Goal: Task Accomplishment & Management: Complete application form

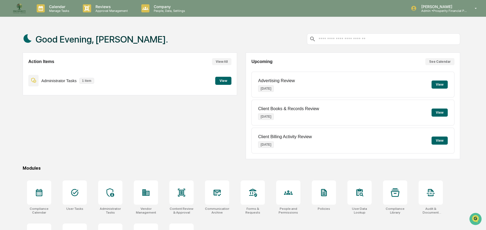
click at [225, 79] on button "View" at bounding box center [223, 81] width 16 height 8
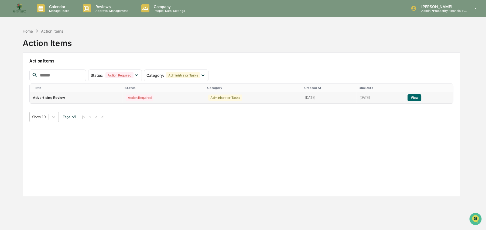
click at [422, 97] on button "View" at bounding box center [415, 97] width 14 height 7
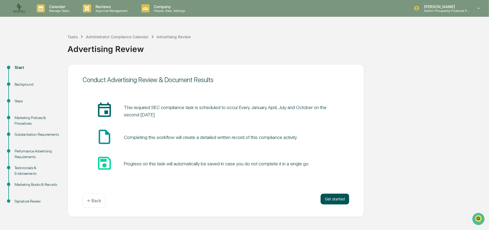
click at [334, 197] on button "Get started" at bounding box center [335, 199] width 29 height 11
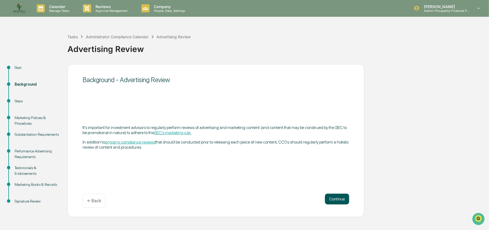
click at [338, 200] on button "Continue" at bounding box center [337, 199] width 24 height 11
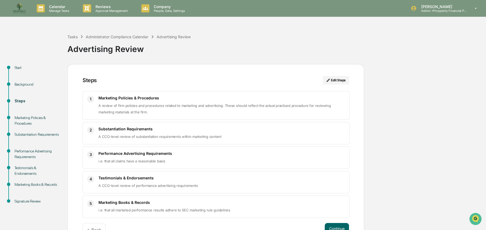
scroll to position [17, 0]
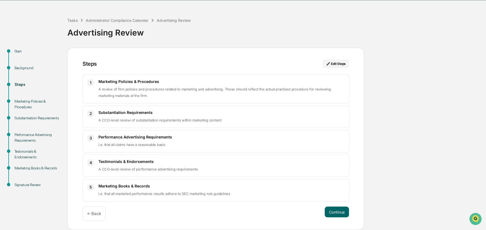
click at [342, 205] on div "Steps Edit Steps 1 Marketing Policies & Procedures A review of firm policies an…" at bounding box center [215, 139] width 297 height 183
click at [342, 209] on button "Continue" at bounding box center [337, 212] width 24 height 11
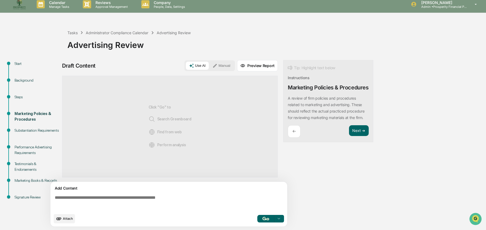
scroll to position [4, 0]
click at [265, 220] on img "button" at bounding box center [266, 219] width 6 height 4
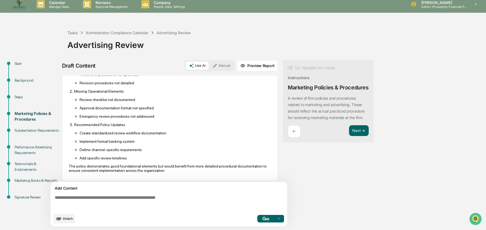
scroll to position [189, 0]
click at [359, 137] on button "Next ➔" at bounding box center [359, 131] width 20 height 11
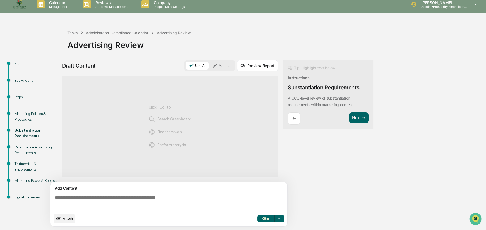
click at [266, 218] on img "button" at bounding box center [266, 219] width 6 height 4
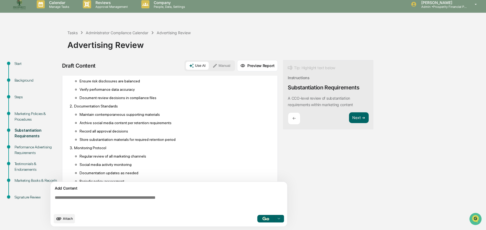
scroll to position [355, 0]
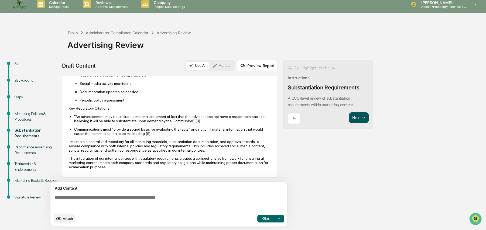
click at [357, 117] on button "Next ➔" at bounding box center [359, 118] width 20 height 11
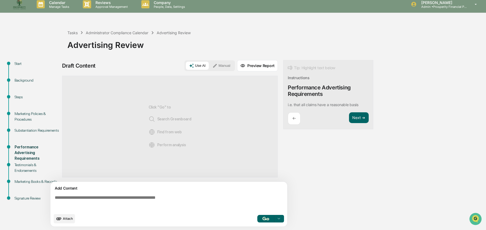
click at [270, 219] on button "button" at bounding box center [265, 219] width 17 height 8
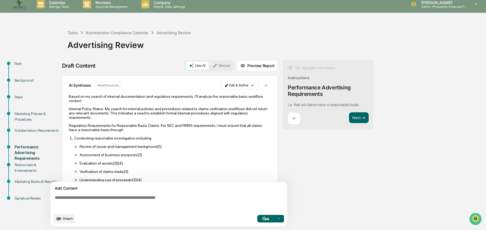
click at [192, 107] on p "Internal Policy Status: My search for internal policies and procedures related …" at bounding box center [170, 113] width 202 height 13
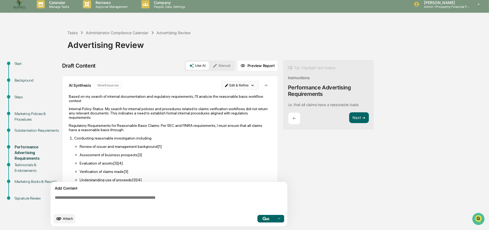
click at [237, 85] on html "Calendar Manage Tasks Reviews Approval Management Company People, Data, Setting…" at bounding box center [244, 111] width 489 height 230
click at [232, 96] on div "Edit Result" at bounding box center [238, 96] width 40 height 9
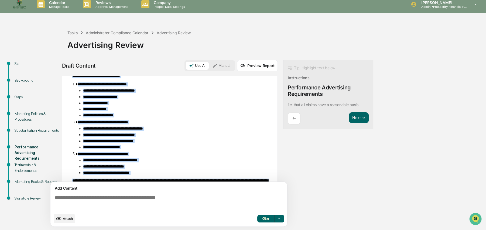
scroll to position [225, 0]
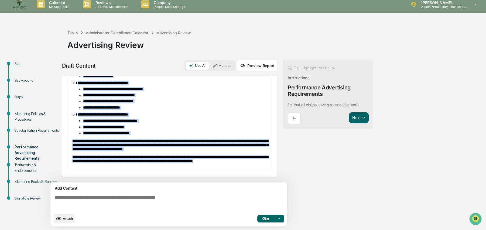
drag, startPoint x: 73, startPoint y: 109, endPoint x: 261, endPoint y: 165, distance: 196.2
click at [261, 165] on div "**********" at bounding box center [170, 36] width 202 height 269
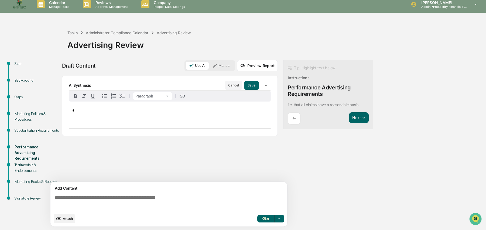
scroll to position [0, 0]
drag, startPoint x: 182, startPoint y: 112, endPoint x: 72, endPoint y: 118, distance: 110.0
click at [74, 117] on div "**********" at bounding box center [170, 115] width 202 height 27
copy span "**********"
click at [131, 201] on textarea at bounding box center [170, 203] width 235 height 19
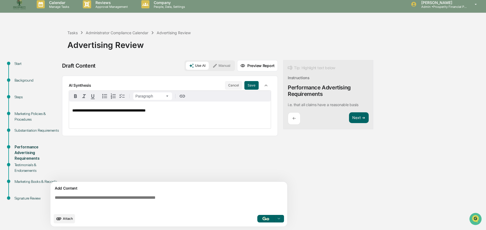
paste textarea "**********"
type textarea "**********"
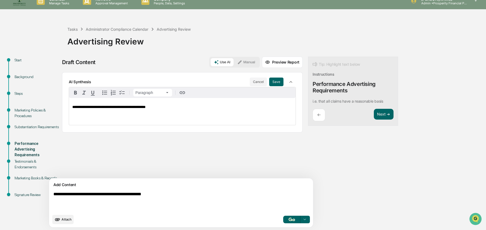
scroll to position [9, 0]
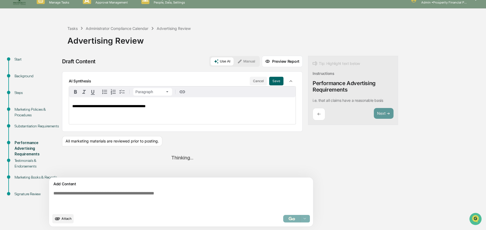
click at [175, 158] on div "Thinking..." at bounding box center [182, 158] width 241 height 14
click at [269, 82] on button "Save" at bounding box center [276, 81] width 14 height 9
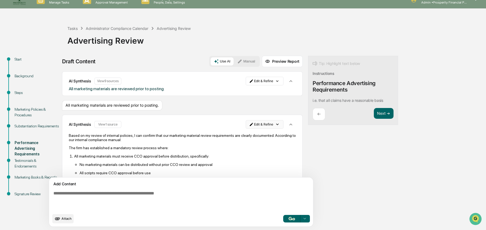
click at [251, 123] on html "Calendar Manage Tasks Reviews Approval Management Company People, Data, Setting…" at bounding box center [243, 107] width 486 height 230
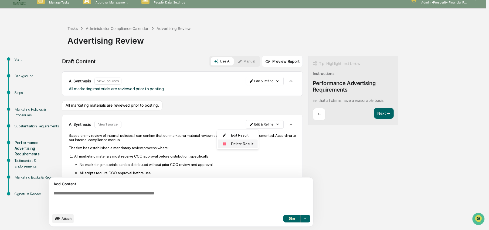
click at [241, 144] on div "Delete Result" at bounding box center [238, 144] width 40 height 9
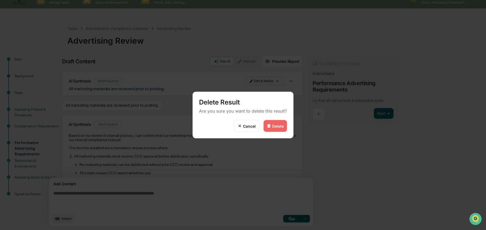
click at [280, 119] on div "Delete Result Are you sure you want to delete this result?" at bounding box center [243, 106] width 101 height 28
click at [278, 127] on div "Delete" at bounding box center [278, 126] width 12 height 5
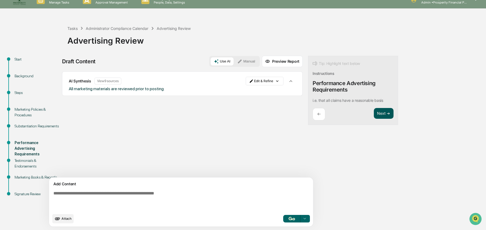
click at [374, 113] on button "Next ➔" at bounding box center [384, 113] width 20 height 11
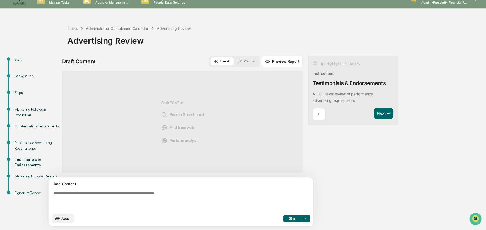
click at [145, 193] on textarea at bounding box center [168, 201] width 235 height 24
type textarea "**********"
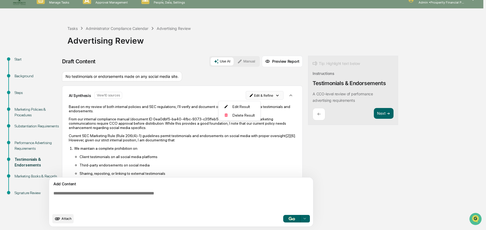
click at [231, 94] on html "Calendar Manage Tasks Reviews Approval Management Company People, Data, Setting…" at bounding box center [243, 107] width 486 height 230
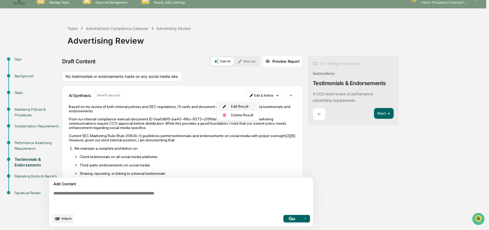
click at [234, 105] on div "Edit Result" at bounding box center [238, 107] width 40 height 9
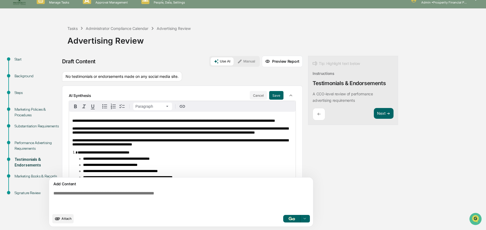
click at [183, 135] on span "**********" at bounding box center [180, 131] width 216 height 8
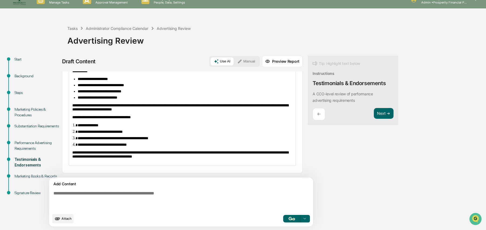
scroll to position [0, 0]
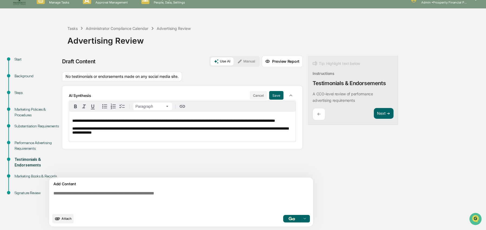
click at [174, 76] on div "No testimonials or endorsements made on any social media site." at bounding box center [122, 77] width 120 height 10
copy div "No testimonials or endorsements made on any social media site."
click at [173, 135] on p "**********" at bounding box center [182, 131] width 220 height 8
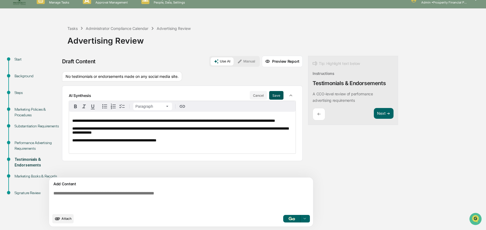
click at [269, 91] on button "Save" at bounding box center [276, 95] width 14 height 9
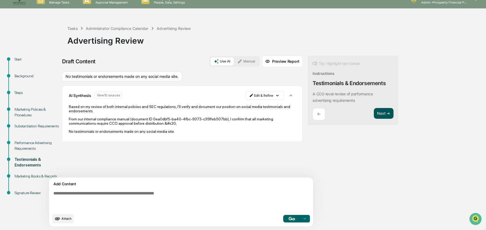
click at [374, 116] on button "Next ➔" at bounding box center [384, 113] width 20 height 11
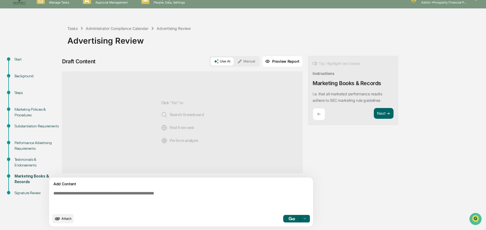
click at [234, 61] on button "Manual" at bounding box center [246, 61] width 24 height 8
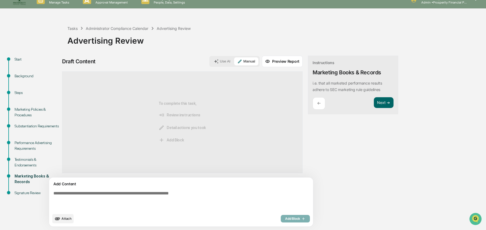
click at [131, 193] on textarea at bounding box center [168, 201] width 235 height 24
type textarea "**********"
click at [285, 220] on span "Add Block" at bounding box center [295, 219] width 21 height 4
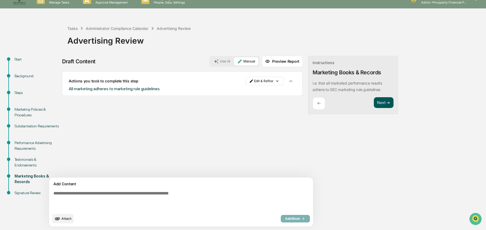
click at [374, 102] on button "Next ➔" at bounding box center [384, 102] width 20 height 11
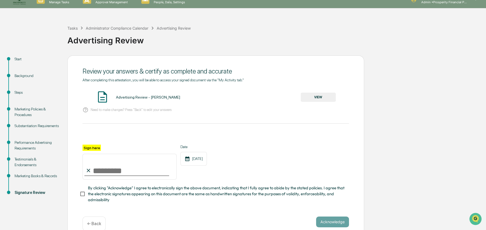
click at [318, 98] on button "VIEW" at bounding box center [318, 97] width 35 height 9
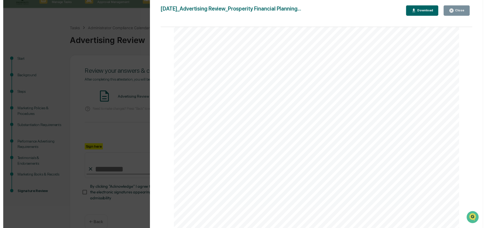
scroll to position [486, 0]
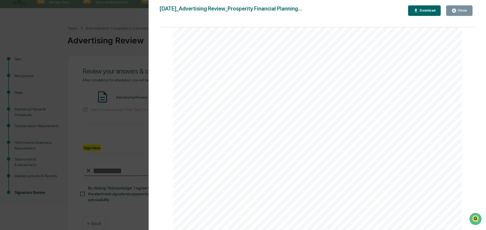
click at [456, 8] on icon "button" at bounding box center [454, 10] width 5 height 5
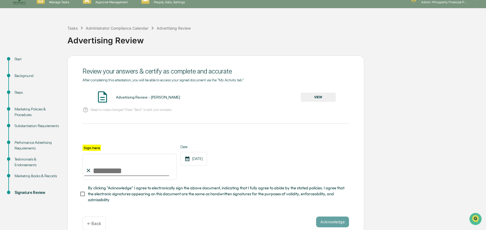
click at [108, 145] on div "Sign here" at bounding box center [130, 162] width 94 height 35
click at [100, 173] on input "Sign here" at bounding box center [130, 167] width 94 height 26
type input "**********"
click at [156, 177] on input "**********" at bounding box center [130, 167] width 94 height 26
click at [219, 170] on div "**********" at bounding box center [216, 162] width 267 height 35
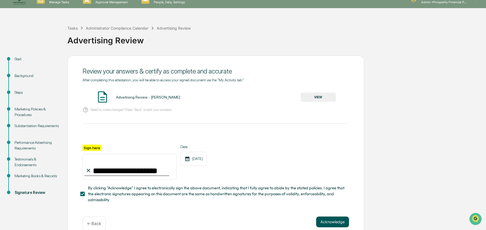
click at [332, 225] on button "Acknowledge" at bounding box center [332, 222] width 33 height 11
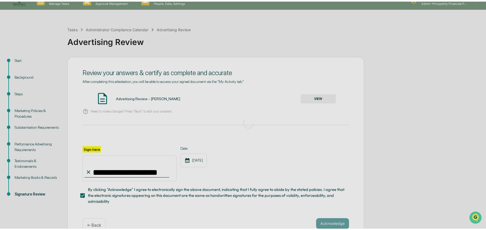
scroll to position [0, 0]
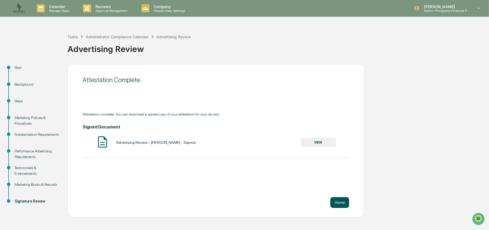
click at [337, 205] on button "Home" at bounding box center [339, 203] width 19 height 11
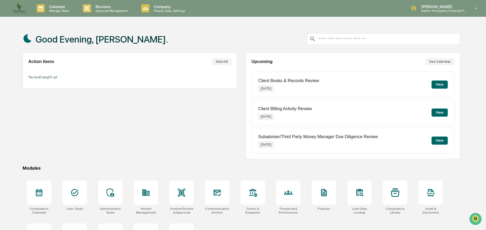
click at [440, 111] on button "View" at bounding box center [440, 113] width 16 height 8
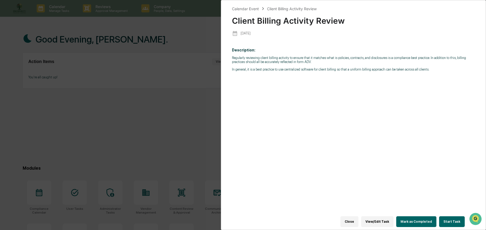
click at [449, 218] on button "Start Task" at bounding box center [452, 222] width 26 height 11
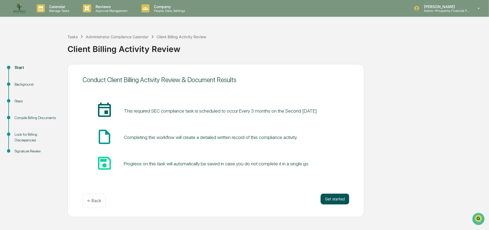
click at [334, 197] on button "Get started" at bounding box center [335, 199] width 29 height 11
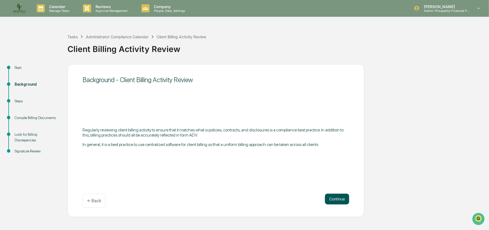
click at [334, 198] on button "Continue" at bounding box center [337, 199] width 24 height 11
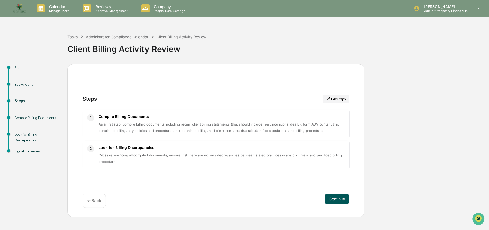
click at [335, 202] on button "Continue" at bounding box center [337, 199] width 24 height 11
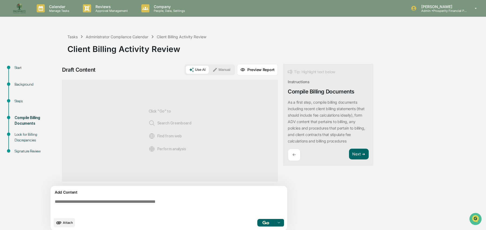
click at [225, 68] on button "Manual" at bounding box center [221, 70] width 24 height 8
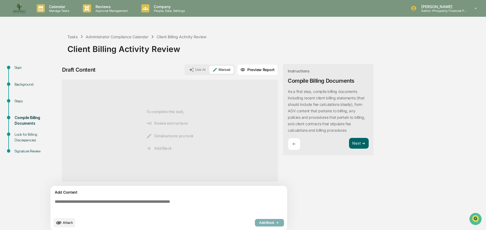
click at [166, 121] on div "To complete this task, Review instructions Detail actions you took Add Block" at bounding box center [170, 131] width 48 height 84
click at [134, 201] on textarea at bounding box center [170, 207] width 235 height 19
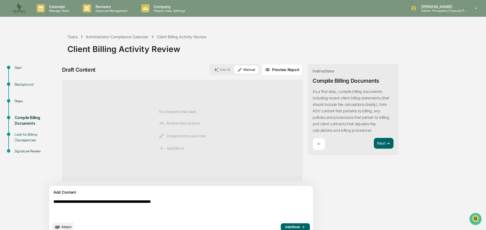
type textarea "**********"
click at [285, 226] on span "Add Block" at bounding box center [295, 227] width 21 height 4
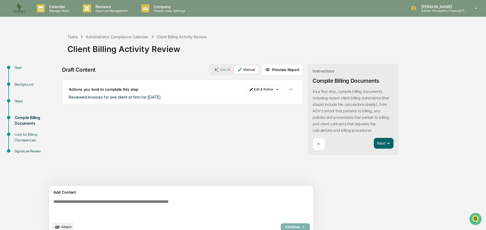
click at [362, 137] on div "Instructions Compile Billing Documents As a first step, compile billing documen…" at bounding box center [353, 109] width 90 height 91
click at [374, 143] on button "Next ➔" at bounding box center [384, 143] width 20 height 11
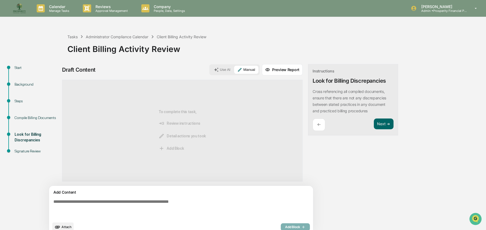
click at [148, 201] on textarea at bounding box center [168, 210] width 235 height 24
click at [229, 65] on div "Use AI Manual" at bounding box center [234, 70] width 50 height 11
click at [234, 69] on button "Manual" at bounding box center [246, 70] width 24 height 8
click at [146, 196] on div "Add Content" at bounding box center [181, 192] width 258 height 6
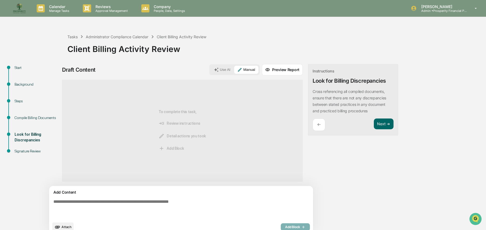
click at [138, 202] on textarea at bounding box center [168, 210] width 235 height 24
type textarea "**********"
click at [281, 224] on button "Add Block" at bounding box center [295, 228] width 29 height 8
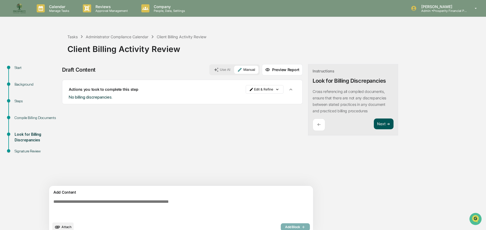
click at [374, 125] on button "Next ➔" at bounding box center [384, 124] width 20 height 11
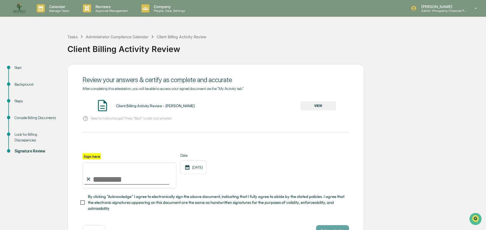
click at [319, 107] on button "VIEW" at bounding box center [318, 105] width 35 height 9
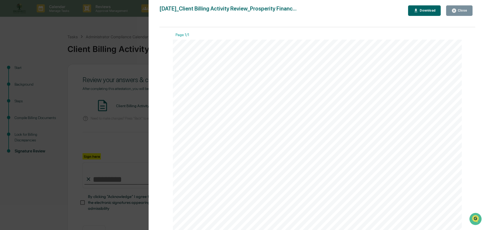
click at [464, 11] on div "Close" at bounding box center [462, 11] width 11 height 4
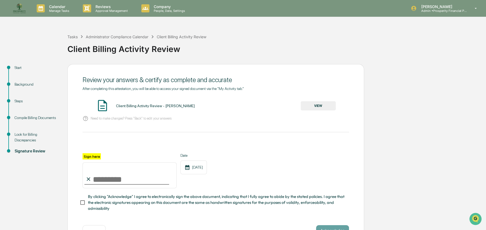
click at [136, 175] on input "Sign here" at bounding box center [130, 176] width 94 height 26
type input "**********"
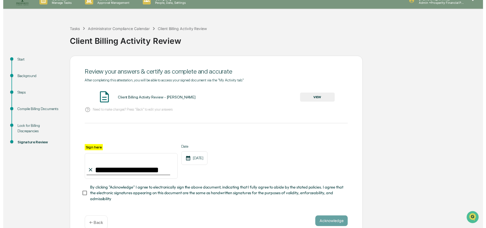
scroll to position [21, 0]
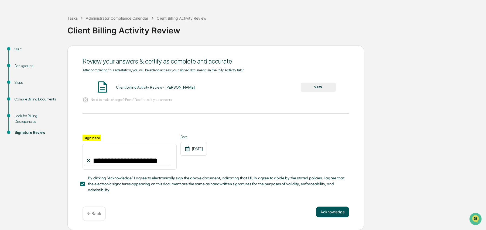
click at [331, 212] on button "Acknowledge" at bounding box center [332, 212] width 33 height 11
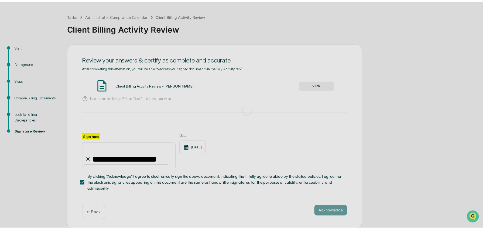
scroll to position [0, 0]
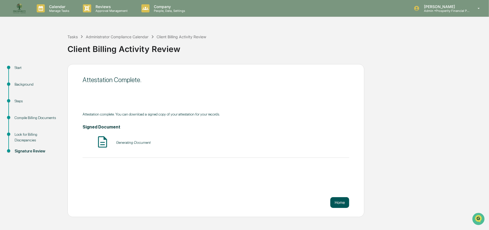
click at [339, 202] on button "Home" at bounding box center [339, 203] width 19 height 11
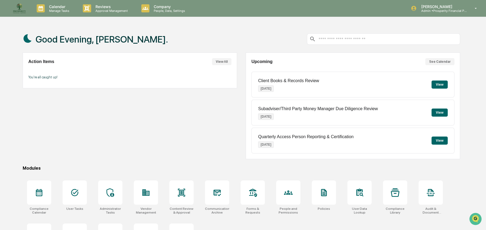
click at [439, 84] on button "View" at bounding box center [440, 85] width 16 height 8
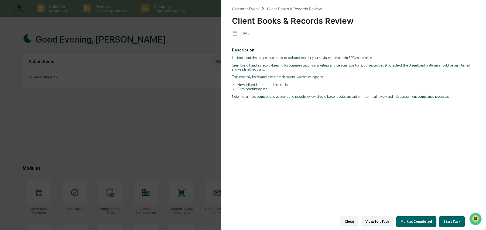
click at [454, 219] on button "Start Task" at bounding box center [452, 222] width 26 height 11
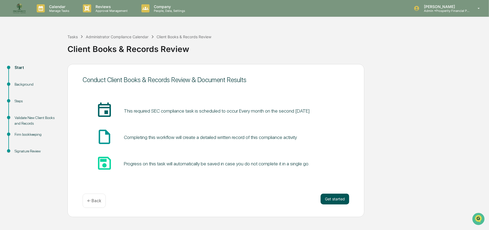
click at [339, 201] on button "Get started" at bounding box center [335, 199] width 29 height 11
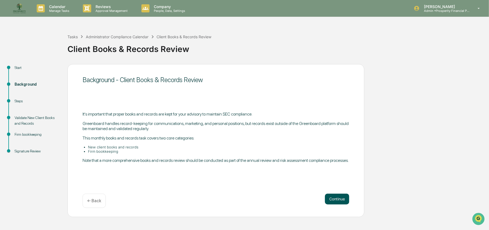
click at [345, 200] on button "Continue" at bounding box center [337, 199] width 24 height 11
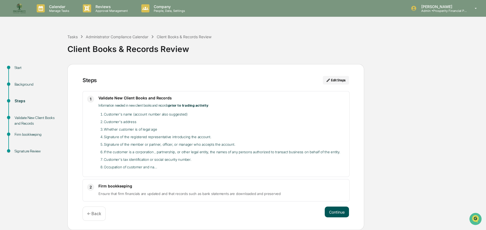
click at [341, 208] on button "Continue" at bounding box center [337, 212] width 24 height 11
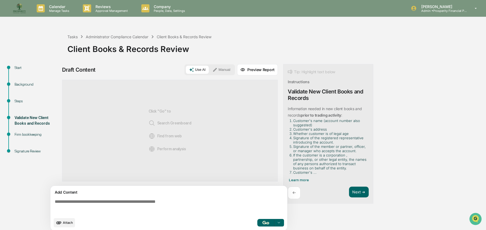
click at [227, 68] on button "Manual" at bounding box center [221, 70] width 24 height 8
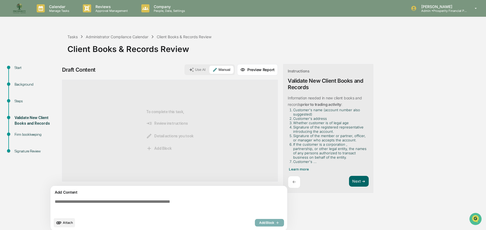
click at [126, 202] on textarea at bounding box center [170, 207] width 235 height 19
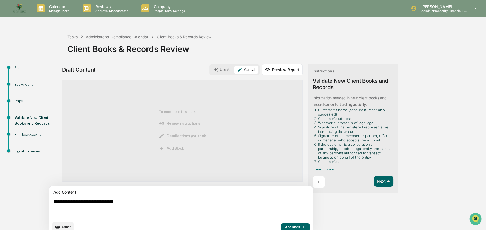
type textarea "**********"
click at [269, 223] on div "Attach Add Block" at bounding box center [181, 227] width 258 height 9
click at [285, 226] on span "Add Block" at bounding box center [295, 227] width 21 height 4
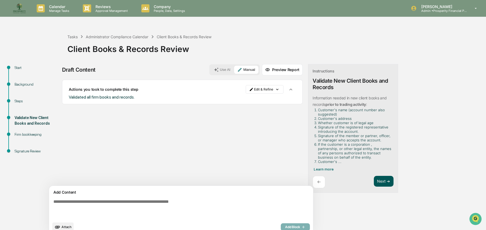
click at [374, 178] on button "Next ➔" at bounding box center [384, 181] width 20 height 11
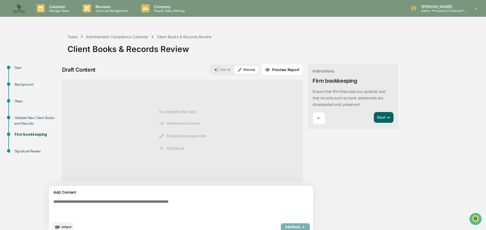
click at [132, 205] on textarea at bounding box center [168, 210] width 235 height 24
type textarea "**********"
click at [285, 227] on span "Add Block" at bounding box center [295, 227] width 21 height 4
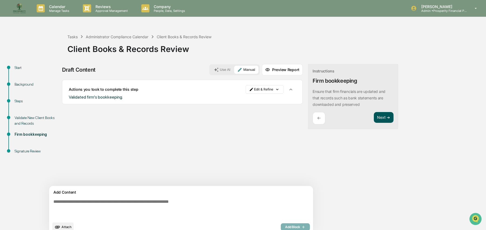
click at [374, 118] on button "Next ➔" at bounding box center [384, 117] width 20 height 11
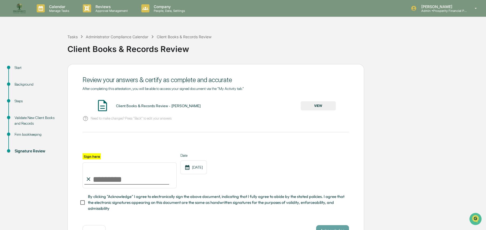
click at [320, 107] on button "VIEW" at bounding box center [318, 105] width 35 height 9
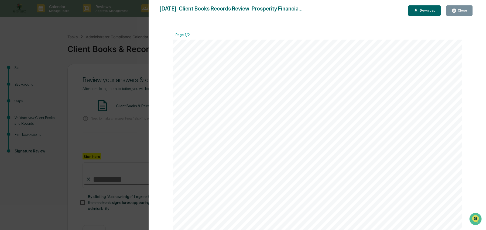
click at [455, 11] on icon "button" at bounding box center [454, 11] width 4 height 4
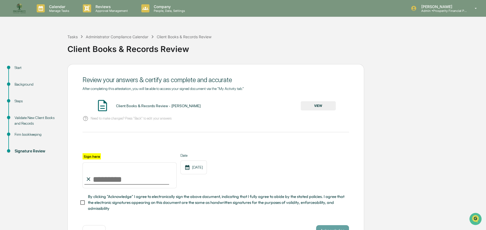
click at [114, 161] on div "Sign here" at bounding box center [130, 171] width 94 height 35
click at [104, 179] on input "Sign here" at bounding box center [130, 176] width 94 height 26
type input "**********"
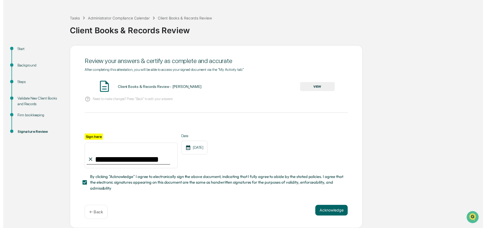
scroll to position [21, 0]
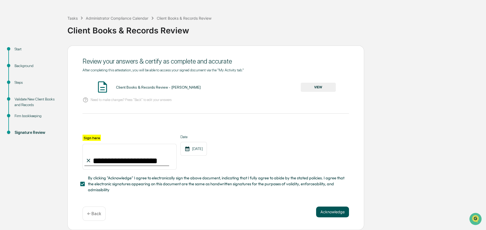
click at [330, 211] on button "Acknowledge" at bounding box center [332, 212] width 33 height 11
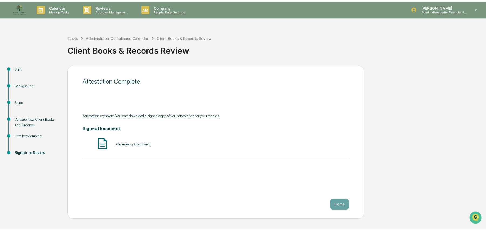
scroll to position [0, 0]
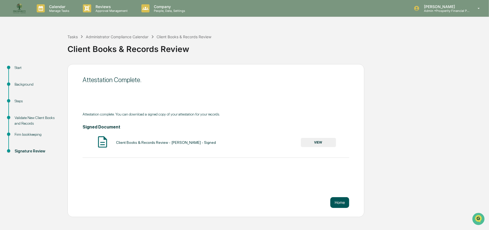
click at [347, 203] on button "Home" at bounding box center [339, 203] width 19 height 11
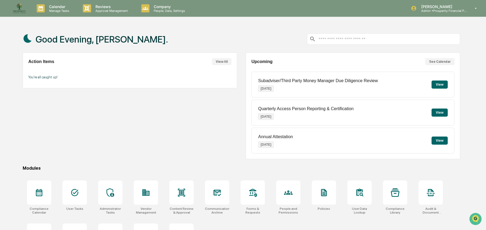
click at [440, 84] on button "View" at bounding box center [440, 85] width 16 height 8
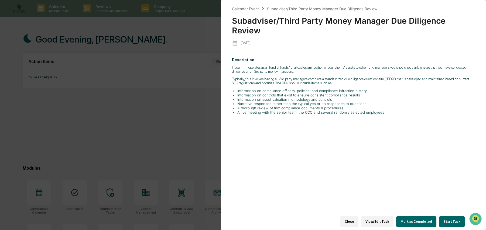
click at [449, 217] on button "Start Task" at bounding box center [452, 222] width 26 height 11
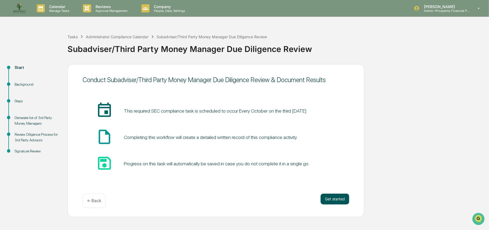
click at [337, 198] on button "Get started" at bounding box center [335, 199] width 29 height 11
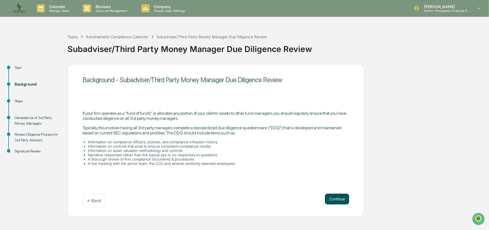
click at [337, 199] on button "Continue" at bounding box center [337, 199] width 24 height 11
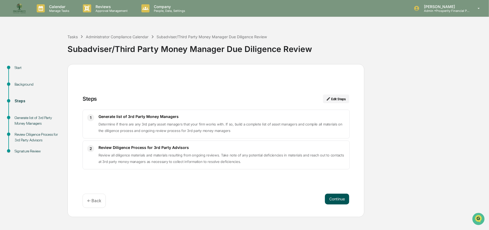
click at [338, 201] on button "Continue" at bounding box center [337, 199] width 24 height 11
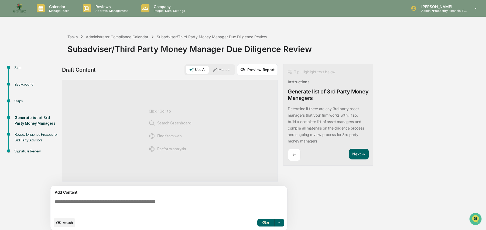
click at [224, 69] on button "Manual" at bounding box center [221, 70] width 24 height 8
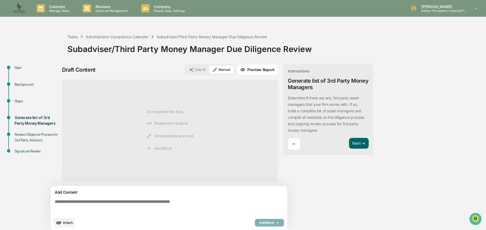
click at [165, 116] on div "To complete this task, Review instructions Detail actions you took Add Block" at bounding box center [170, 131] width 48 height 84
click at [143, 203] on textarea at bounding box center [170, 207] width 235 height 19
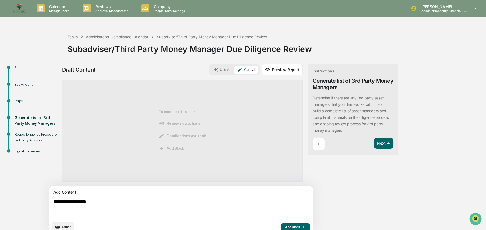
type textarea "**********"
click at [285, 225] on span "Add Block" at bounding box center [295, 227] width 21 height 4
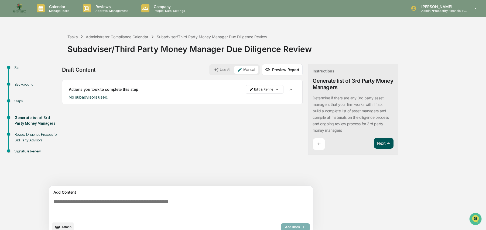
click at [374, 144] on button "Next ➔" at bounding box center [384, 143] width 20 height 11
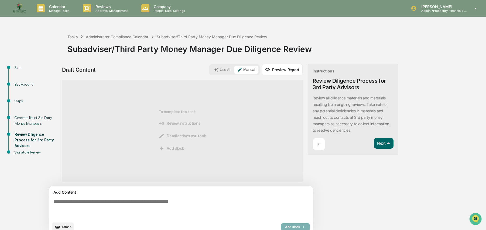
click at [105, 203] on textarea at bounding box center [168, 210] width 235 height 24
type textarea "*"
type textarea "**********"
click at [281, 225] on button "Add Block" at bounding box center [295, 228] width 29 height 8
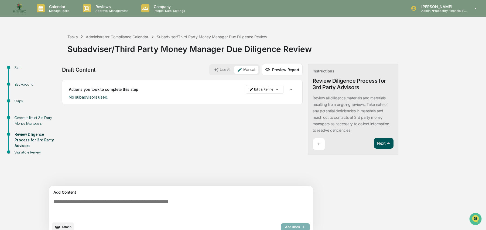
click at [374, 141] on button "Next ➔" at bounding box center [384, 143] width 20 height 11
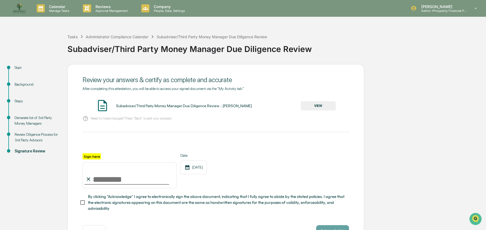
click at [320, 105] on button "VIEW" at bounding box center [318, 105] width 35 height 9
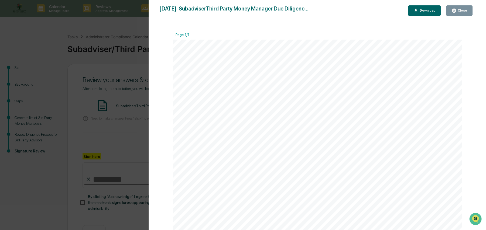
click at [462, 11] on div "Close" at bounding box center [462, 11] width 11 height 4
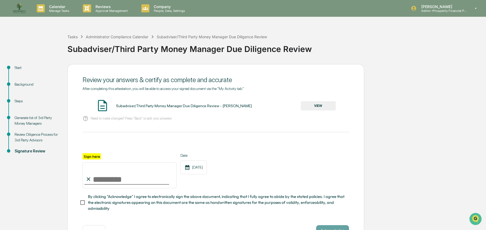
click at [98, 157] on label "Sign here" at bounding box center [92, 157] width 18 height 6
click at [98, 163] on input "Sign here" at bounding box center [130, 176] width 94 height 26
drag, startPoint x: 100, startPoint y: 181, endPoint x: 103, endPoint y: 182, distance: 3.5
click at [100, 181] on input "Sign here" at bounding box center [130, 176] width 94 height 26
type input "**********"
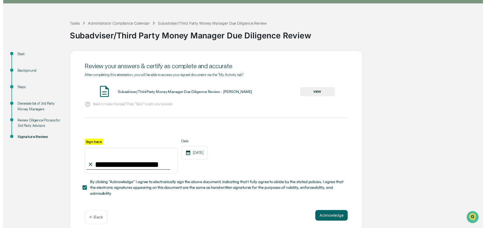
scroll to position [21, 0]
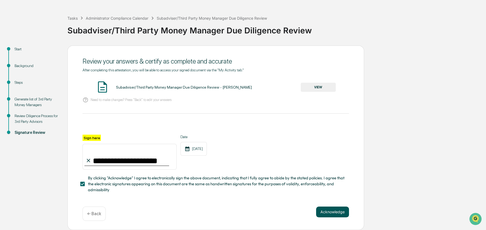
click at [325, 213] on button "Acknowledge" at bounding box center [332, 212] width 33 height 11
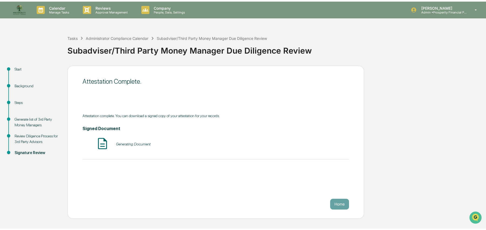
scroll to position [0, 0]
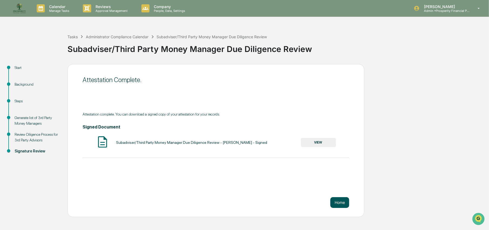
click at [336, 206] on button "Home" at bounding box center [339, 203] width 19 height 11
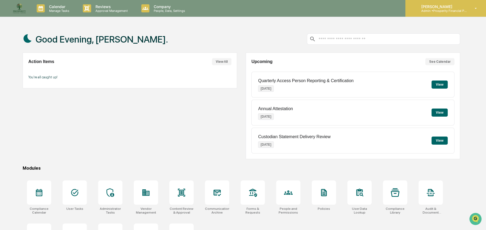
click at [441, 9] on p "Admin • Prosperity Financial Planning" at bounding box center [442, 11] width 50 height 4
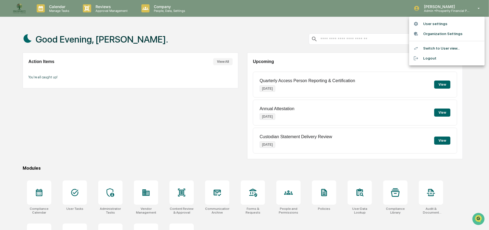
click at [431, 47] on li "Switch to User view..." at bounding box center [447, 48] width 76 height 10
